Goal: Task Accomplishment & Management: Use online tool/utility

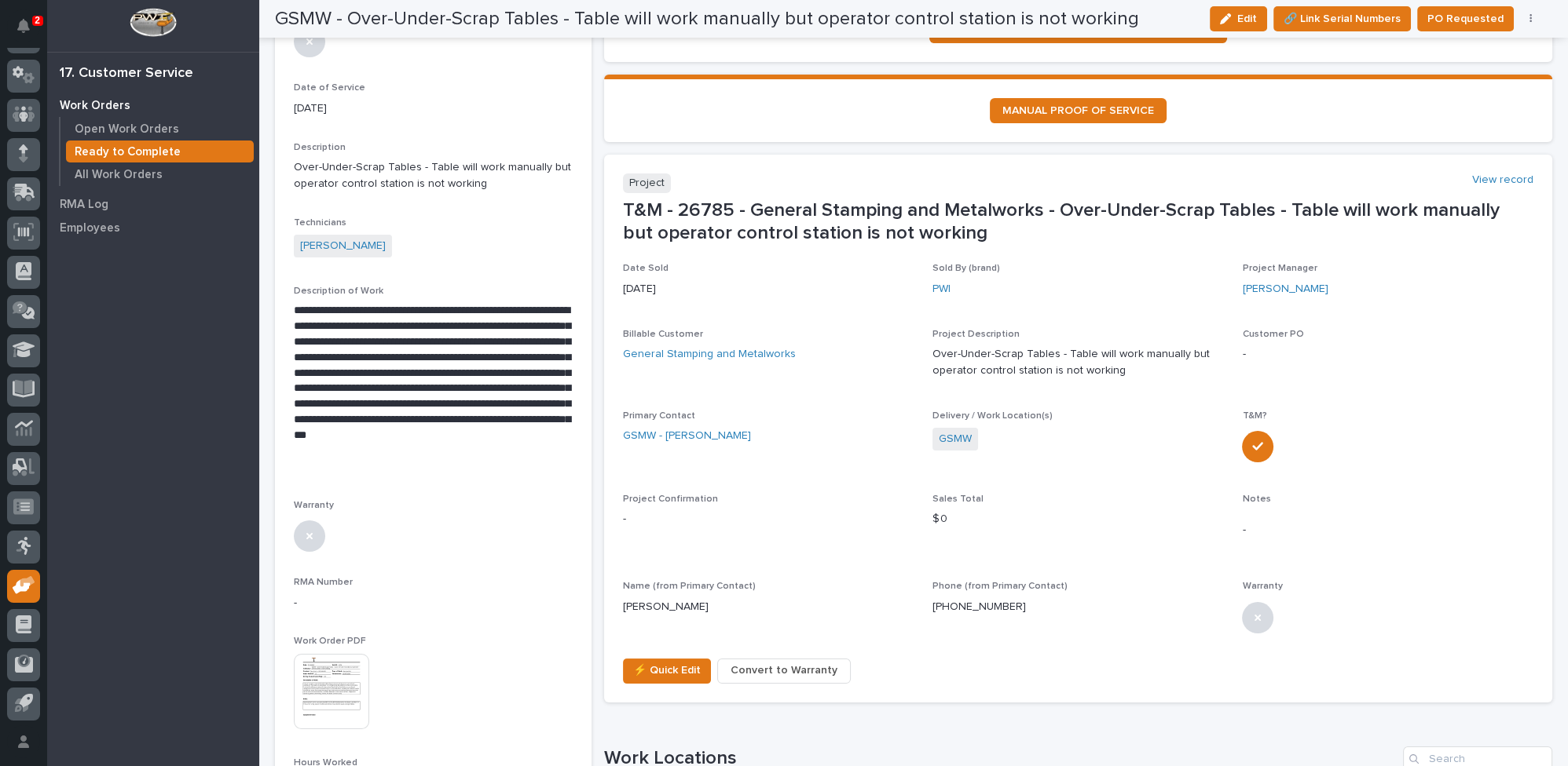
scroll to position [357, 0]
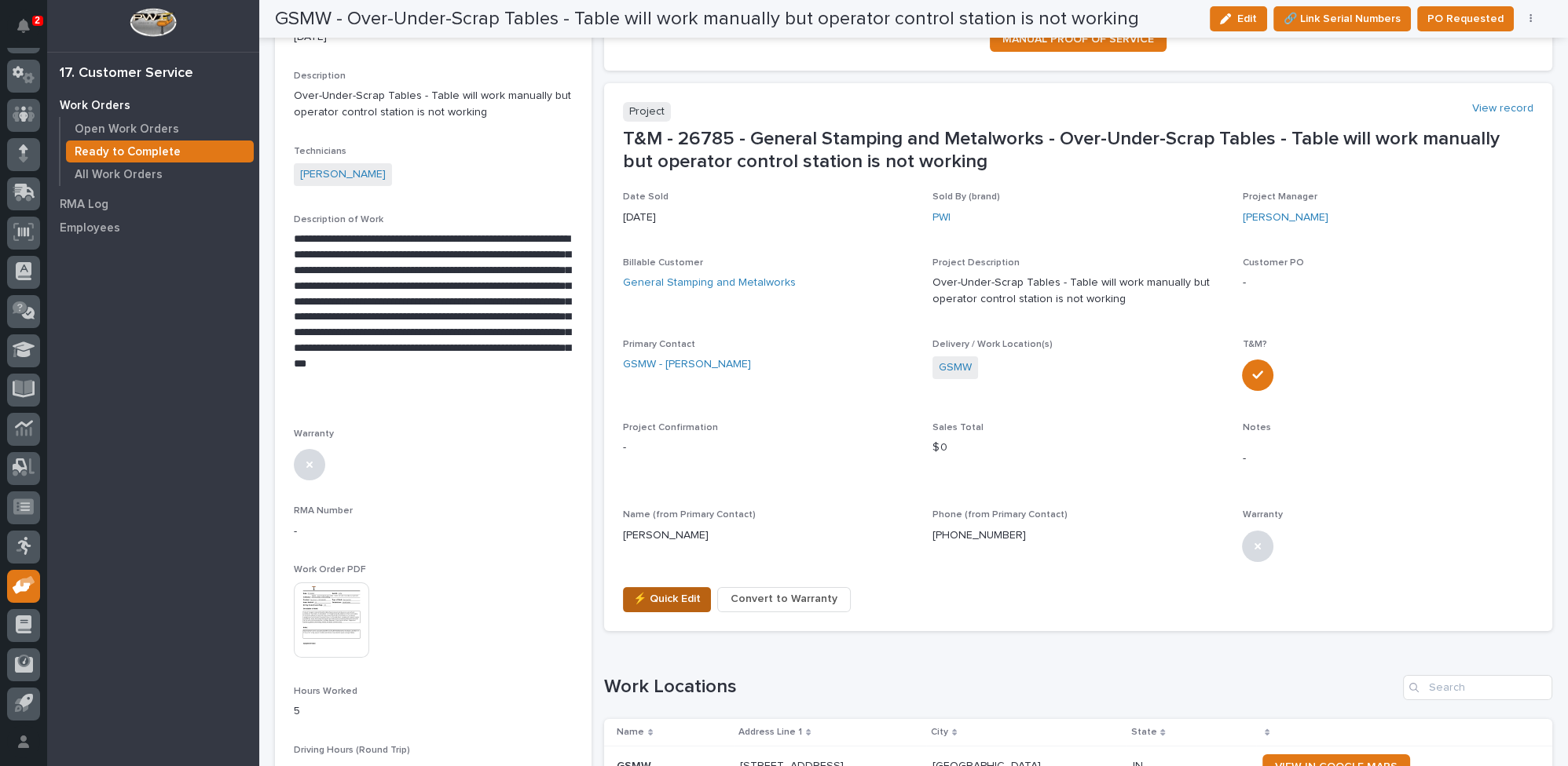
click at [663, 597] on span "⚡ Quick Edit" at bounding box center [667, 599] width 67 height 19
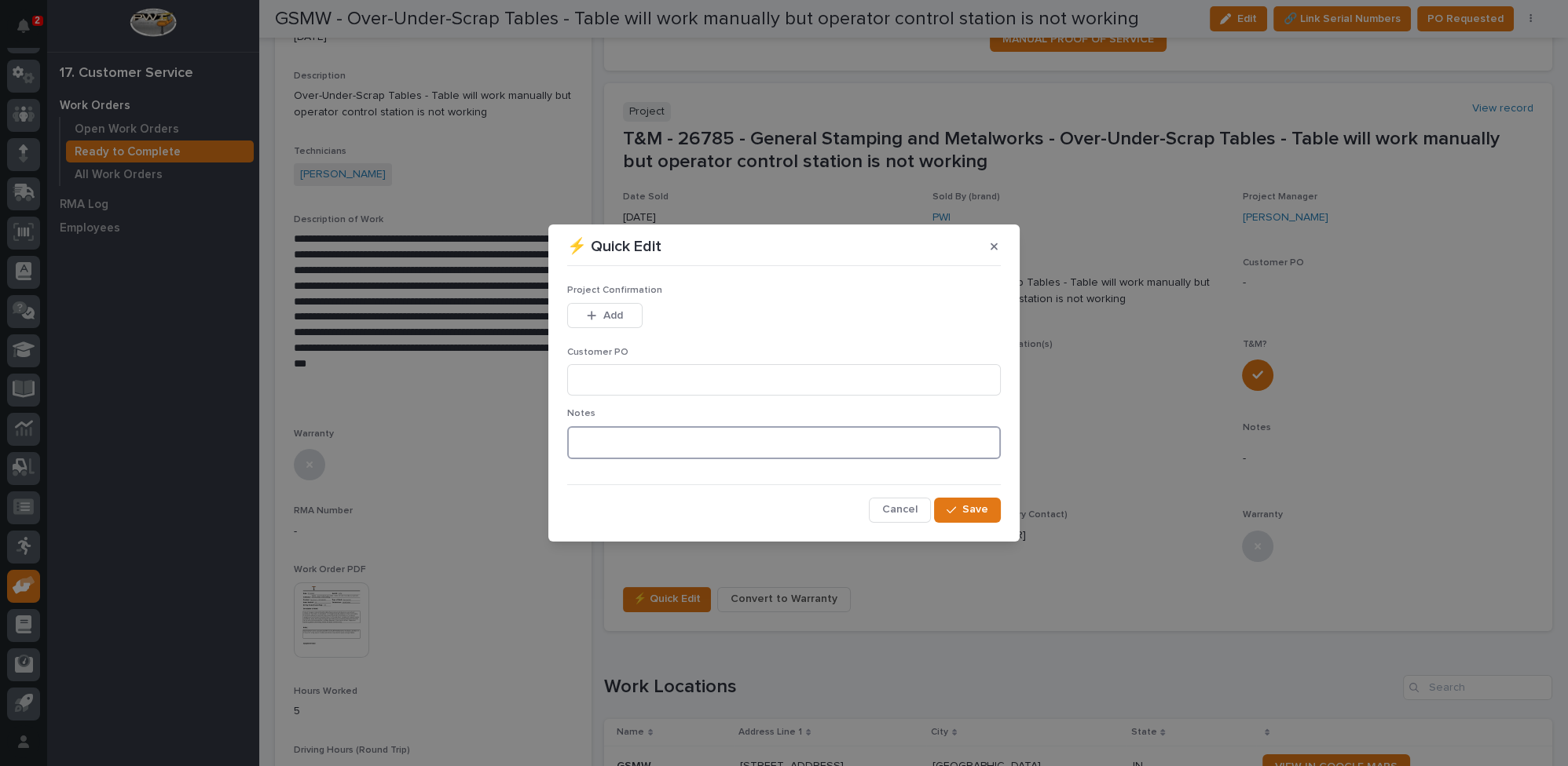
click at [591, 442] on textarea at bounding box center [784, 443] width 434 height 33
type textarea "*********"
click at [965, 504] on span "Save" at bounding box center [975, 509] width 26 height 14
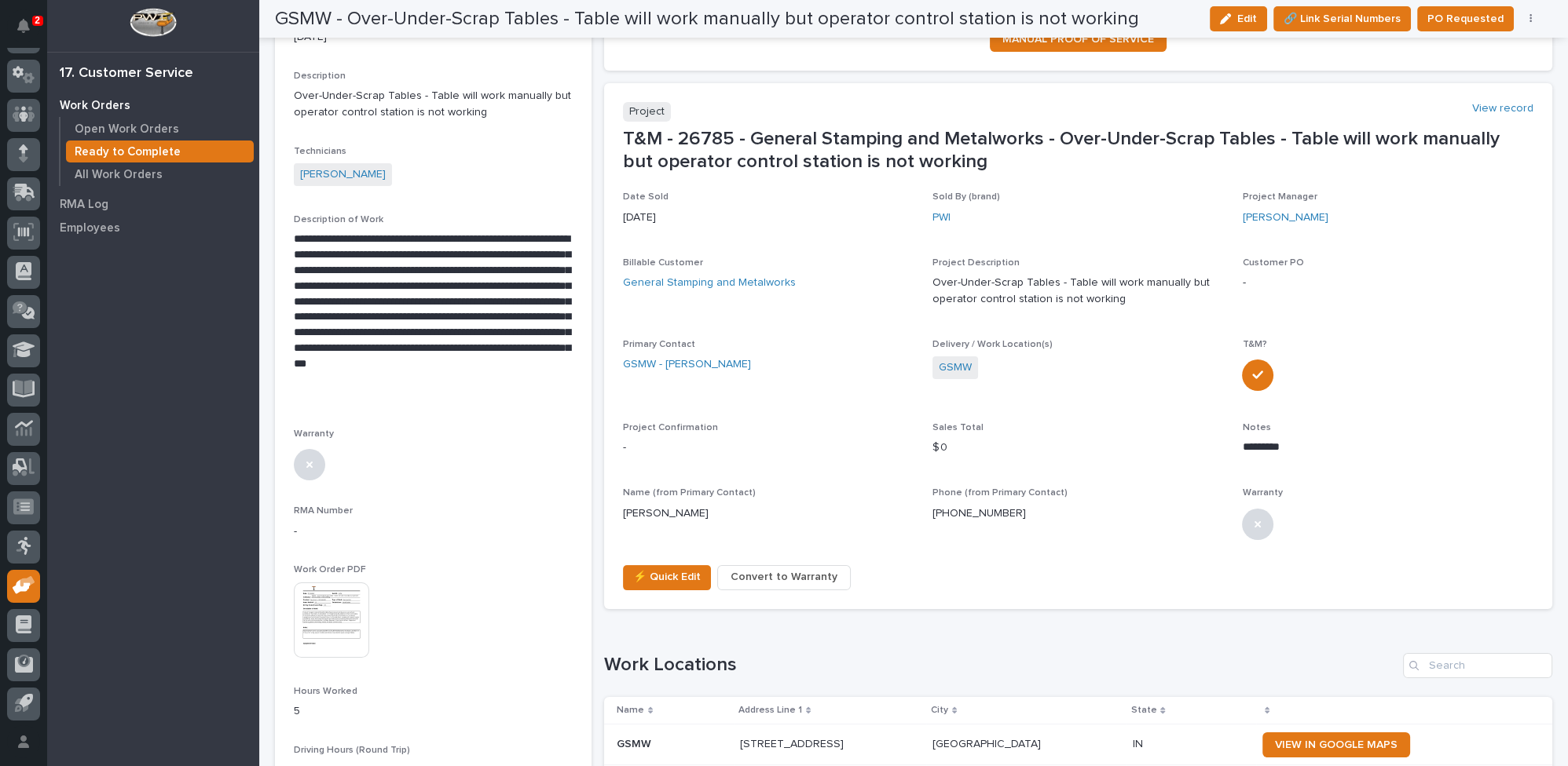
scroll to position [345, 0]
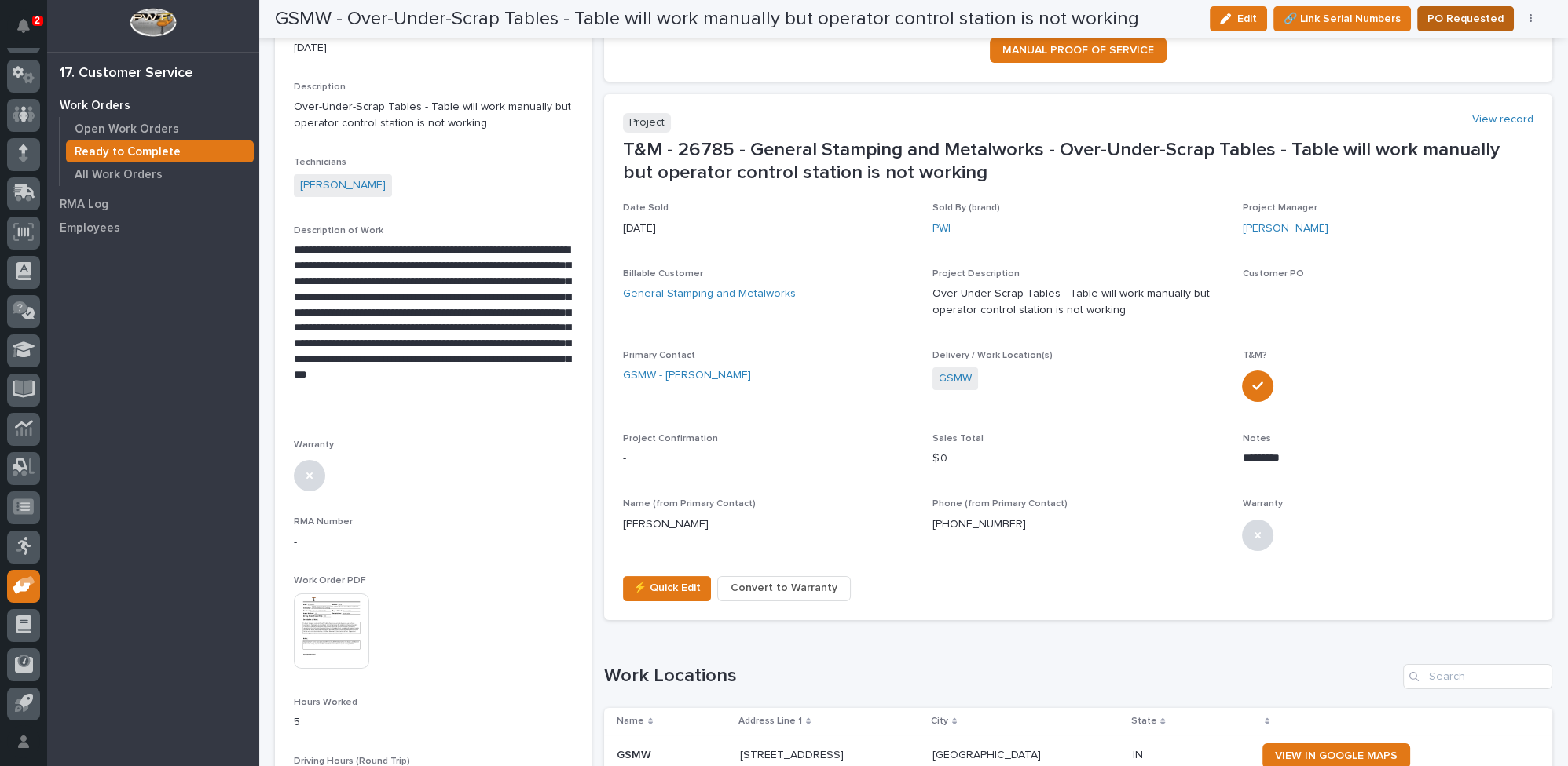
click at [1468, 19] on span "PO Requested" at bounding box center [1465, 19] width 76 height 19
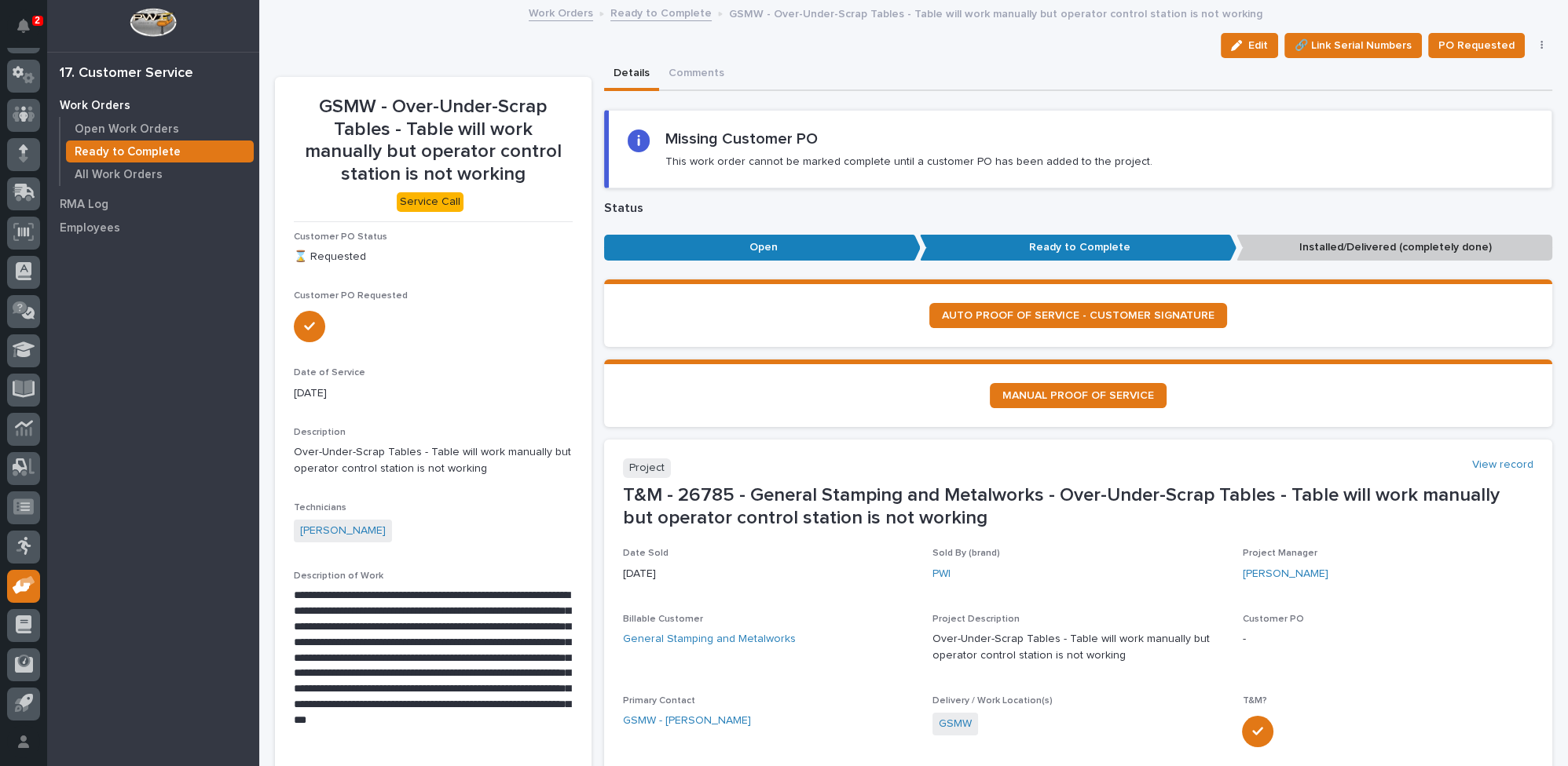
click at [643, 12] on link "Ready to Complete" at bounding box center [661, 12] width 101 height 18
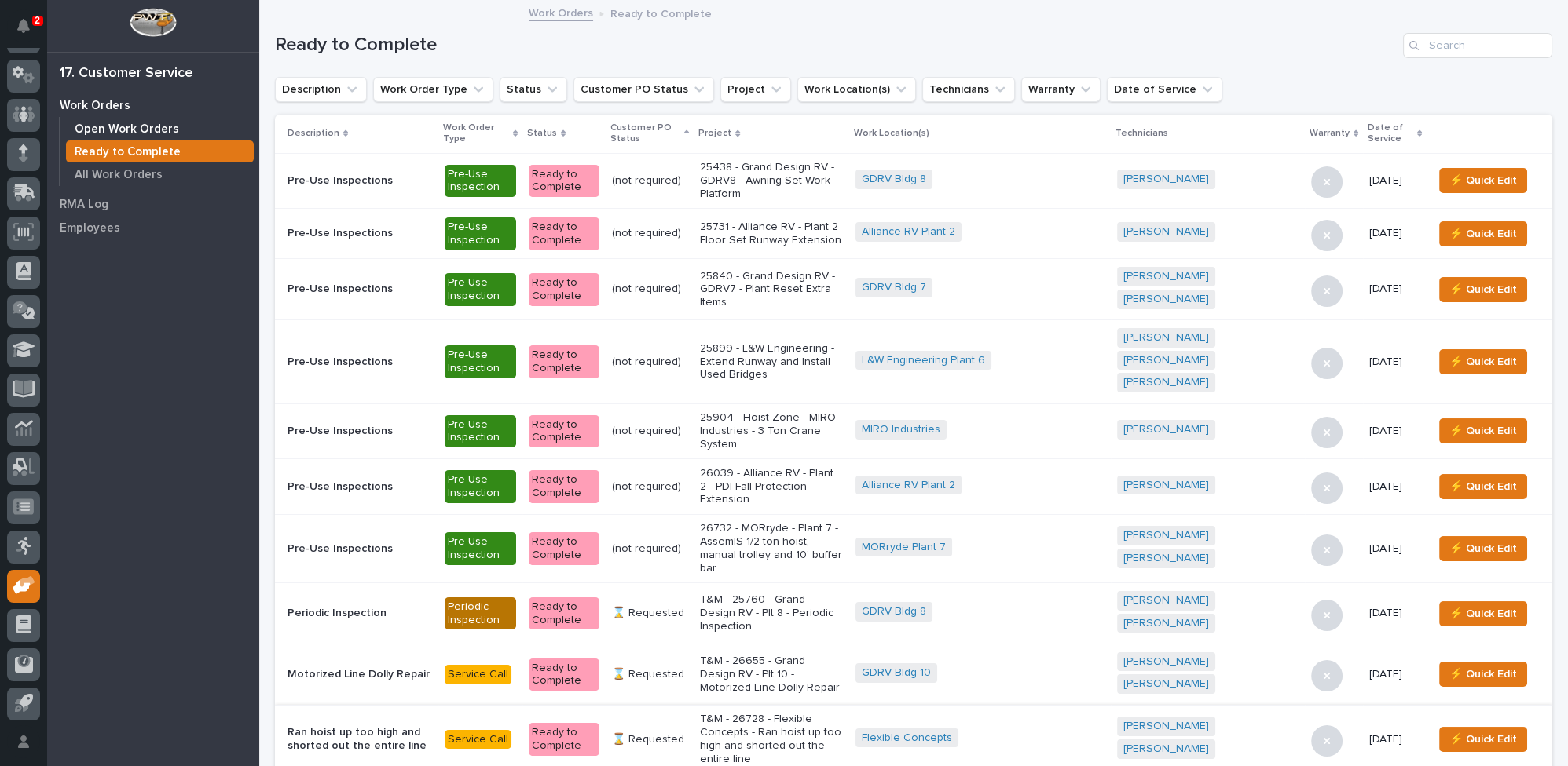
click at [105, 130] on p "Open Work Orders" at bounding box center [127, 130] width 104 height 14
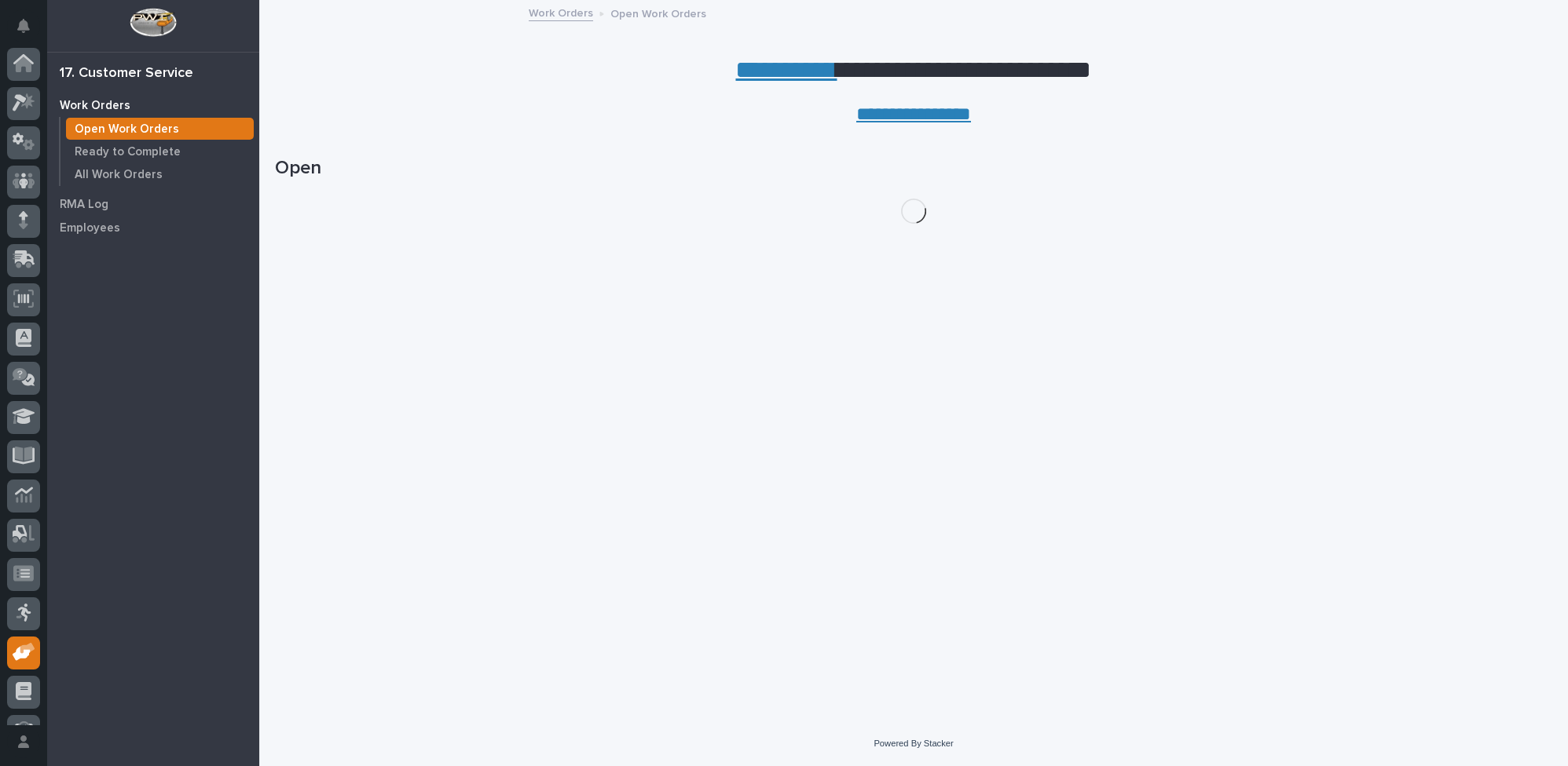
scroll to position [66, 0]
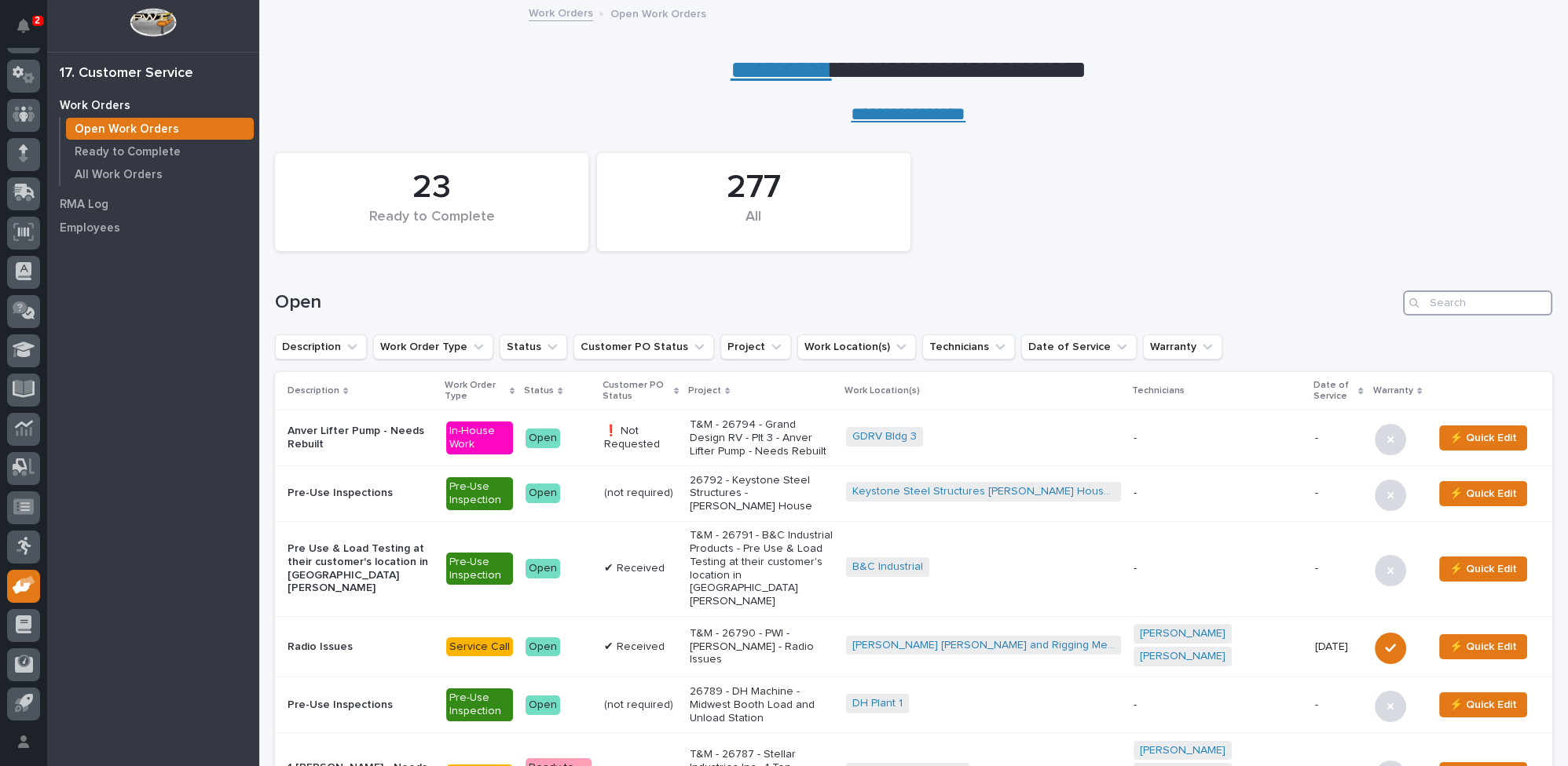
click at [1464, 307] on input "Search" at bounding box center [1477, 303] width 149 height 25
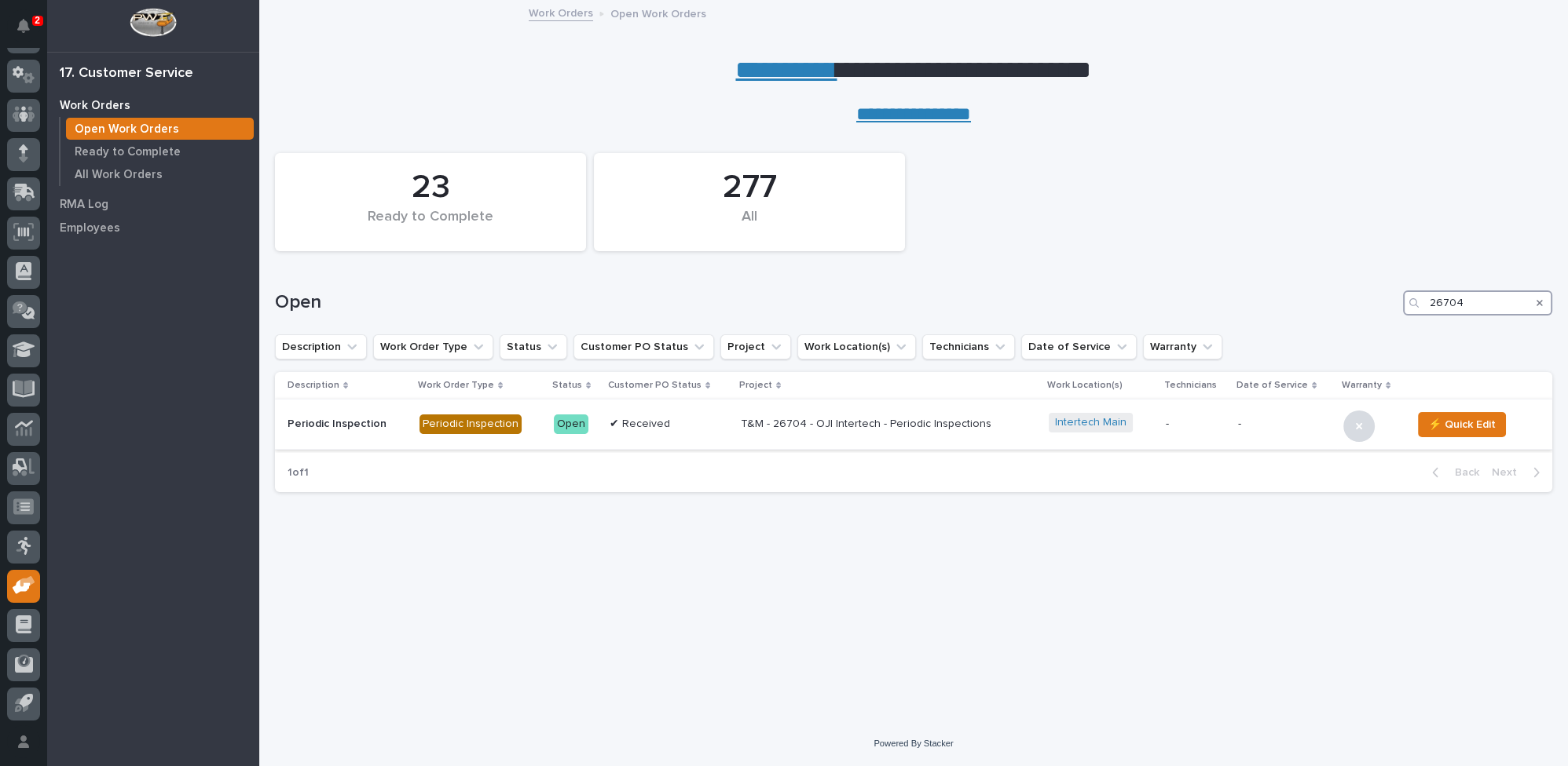
type input "26704"
click at [832, 427] on p "T&M - 26704 - OJI Intertech - Periodic Inspections" at bounding box center [878, 424] width 275 height 13
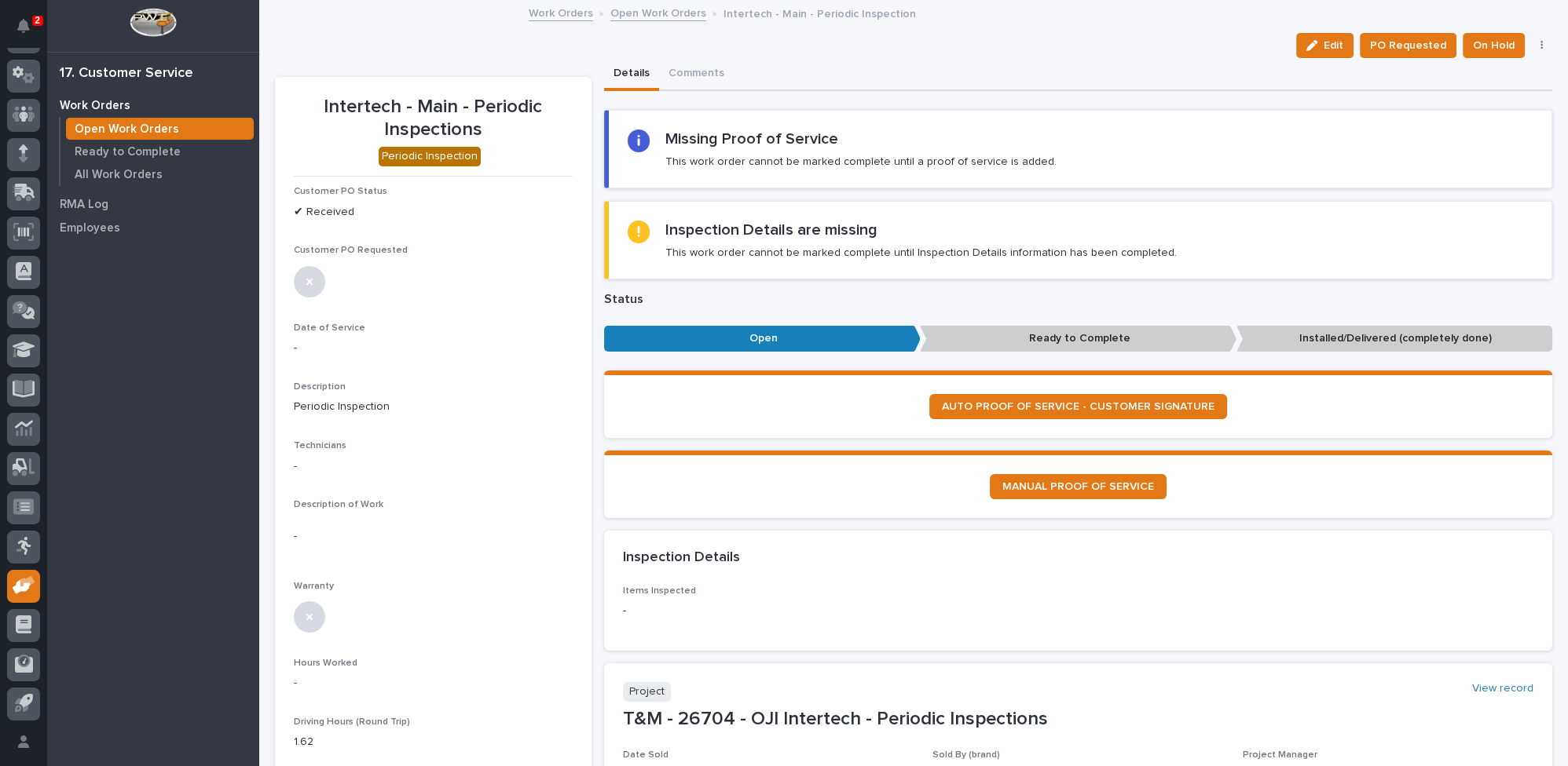
click at [653, 16] on link "Open Work Orders" at bounding box center [659, 12] width 96 height 18
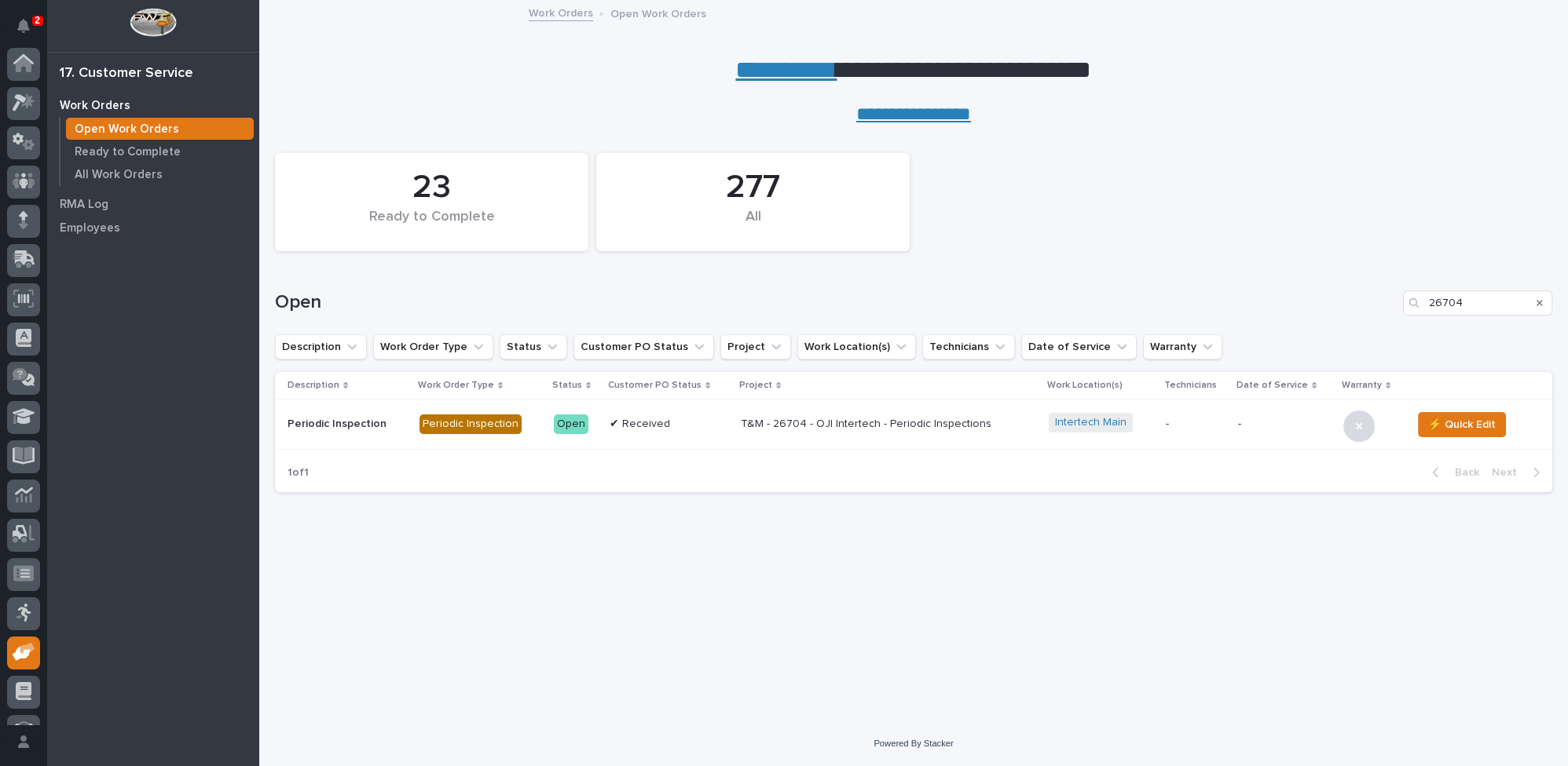
scroll to position [66, 0]
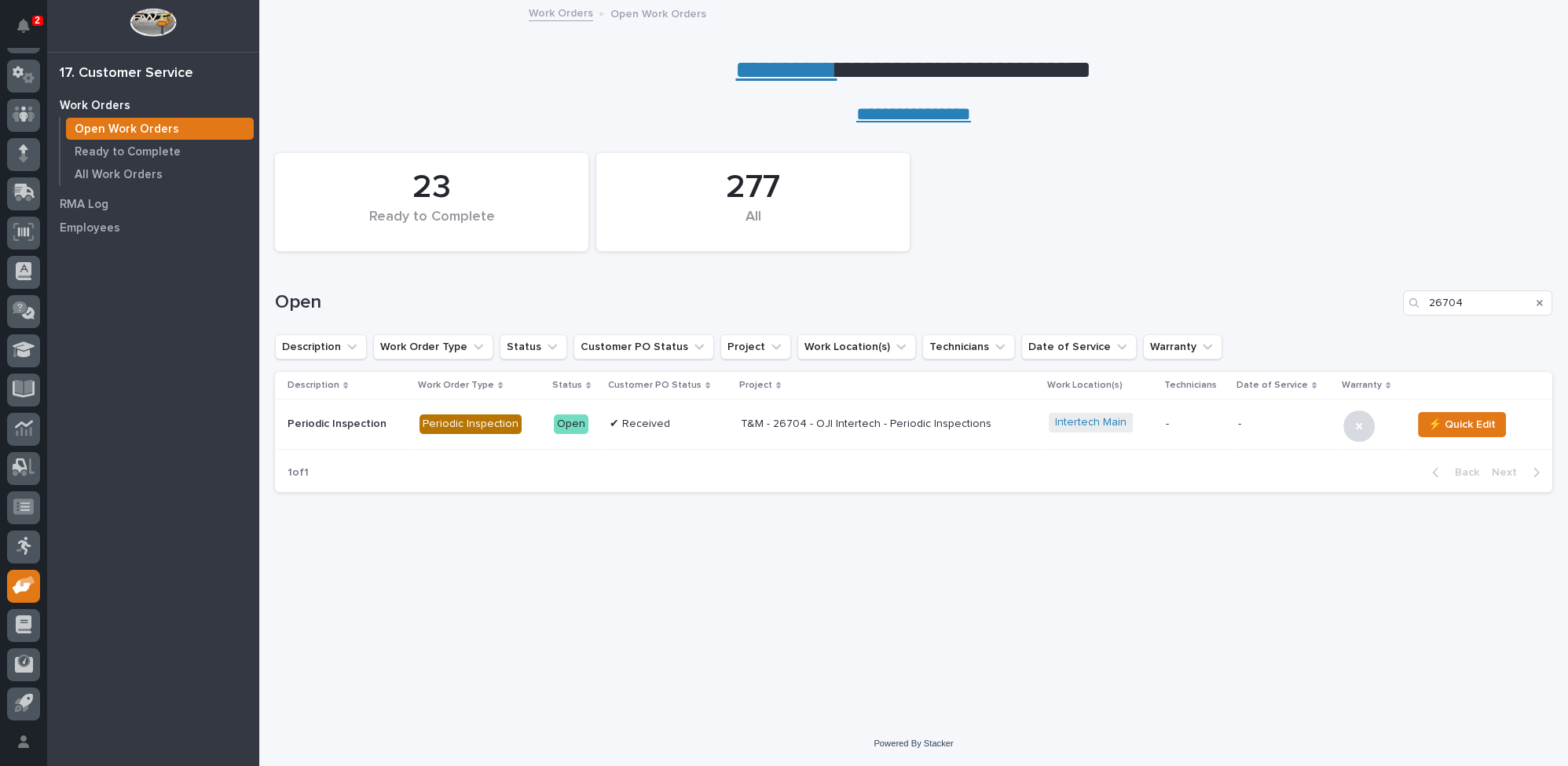
click at [1540, 301] on icon "Search" at bounding box center [1539, 302] width 6 height 6
